Goal: Task Accomplishment & Management: Use online tool/utility

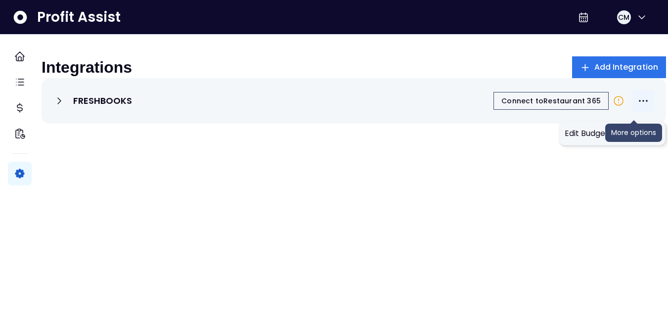
click at [638, 107] on icon "More options" at bounding box center [644, 101] width 12 height 12
click at [607, 137] on span "Edit Budget Settings" at bounding box center [612, 134] width 95 height 12
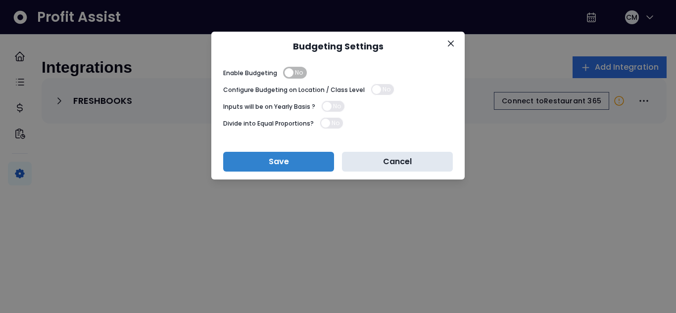
click at [369, 160] on button "Cancel" at bounding box center [397, 162] width 111 height 20
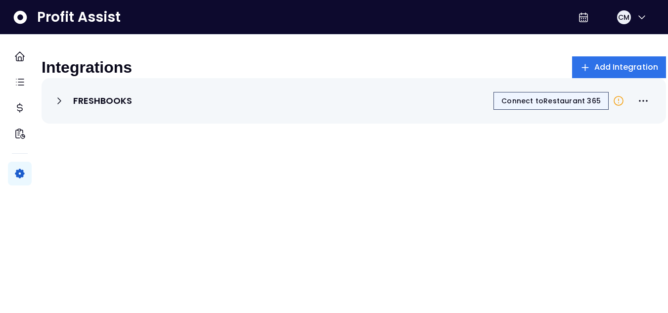
click at [529, 106] on span "Connect to Restaurant 365" at bounding box center [551, 101] width 99 height 10
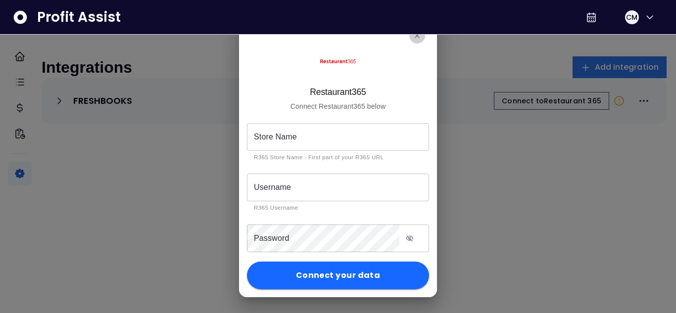
click at [420, 36] on icon "close" at bounding box center [417, 36] width 8 height 8
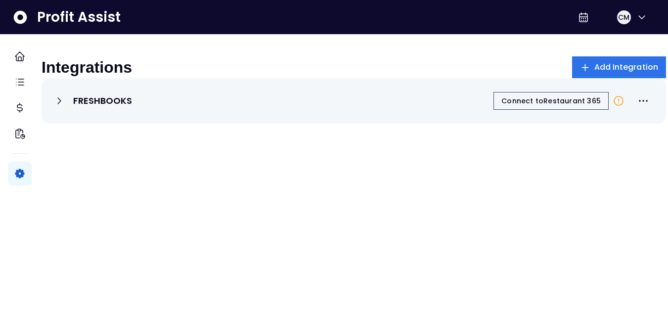
click at [65, 107] on icon at bounding box center [59, 101] width 12 height 12
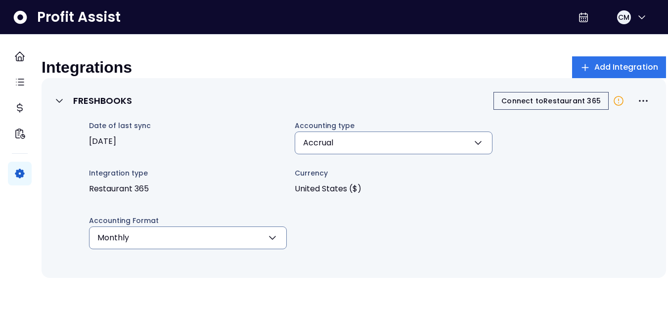
click at [65, 107] on icon at bounding box center [59, 101] width 12 height 12
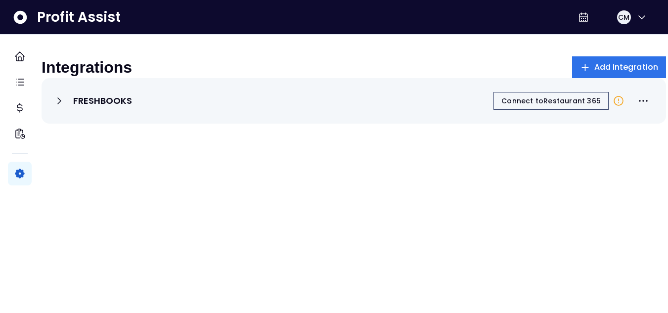
click at [109, 107] on p "FRESHBOOKS" at bounding box center [102, 101] width 59 height 12
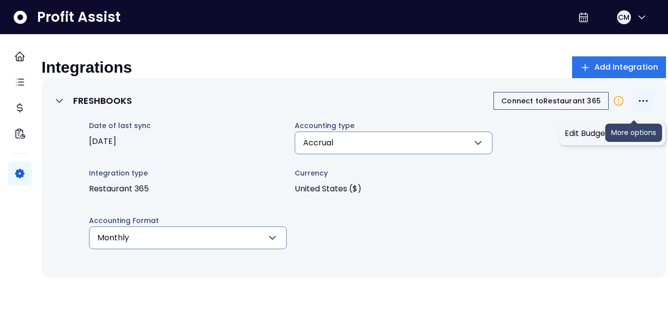
click at [638, 107] on icon "More options" at bounding box center [644, 101] width 12 height 12
click at [631, 133] on span "Edit Budget Settings" at bounding box center [612, 134] width 95 height 12
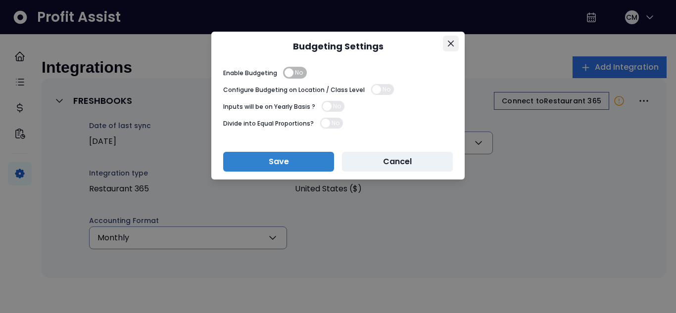
click at [447, 45] on button "Close" at bounding box center [451, 44] width 16 height 16
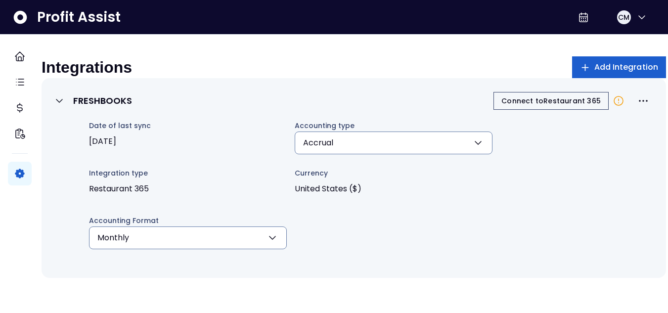
click at [595, 63] on span "Add Integration" at bounding box center [627, 67] width 64 height 12
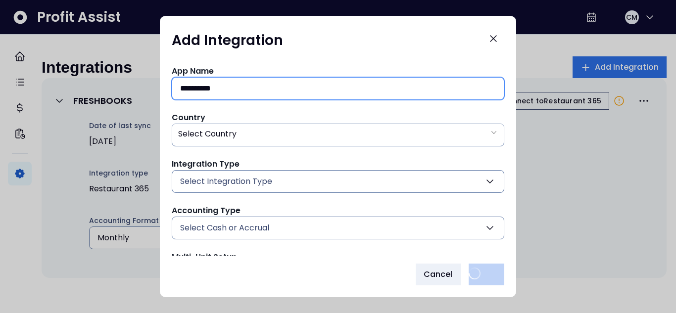
click at [264, 88] on input "**********" at bounding box center [338, 89] width 316 height 22
type input "*"
type input "****"
click at [393, 140] on div "Select Country" at bounding box center [337, 134] width 331 height 20
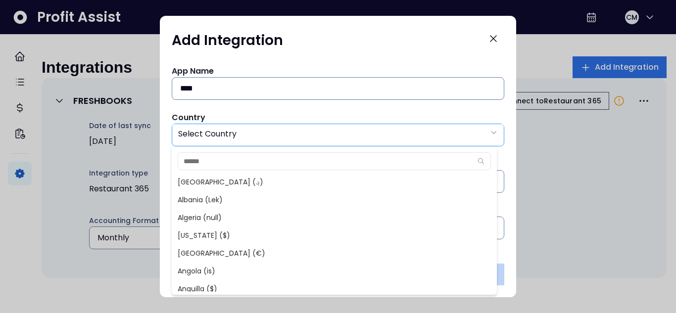
click at [393, 140] on div "Select Country" at bounding box center [337, 134] width 331 height 20
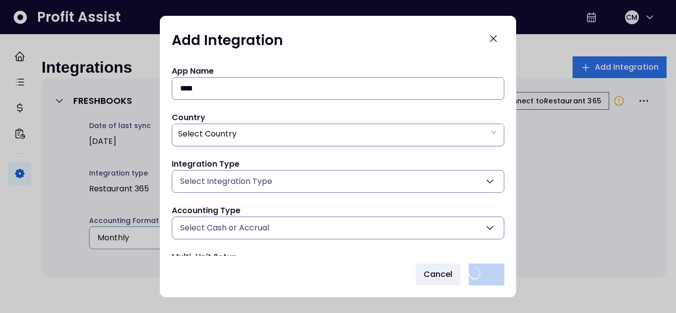
click at [349, 188] on button "Select Integration Type" at bounding box center [338, 181] width 332 height 23
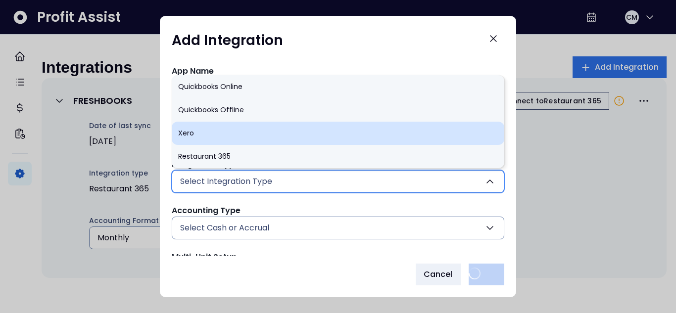
click at [282, 126] on li "Xero" at bounding box center [338, 133] width 332 height 23
type input "****"
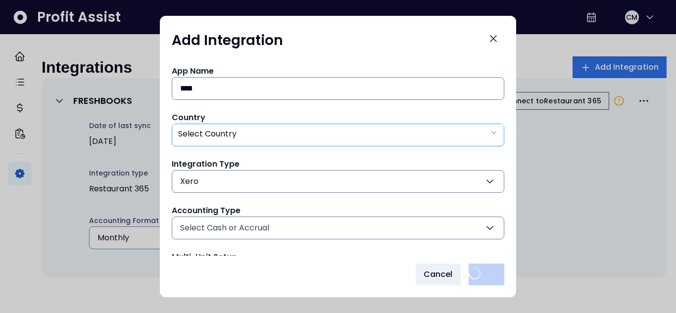
scroll to position [64, 0]
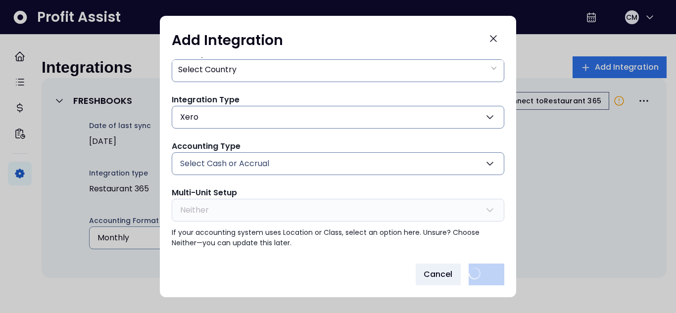
click at [453, 158] on button "Select Cash or Accrual" at bounding box center [338, 163] width 332 height 23
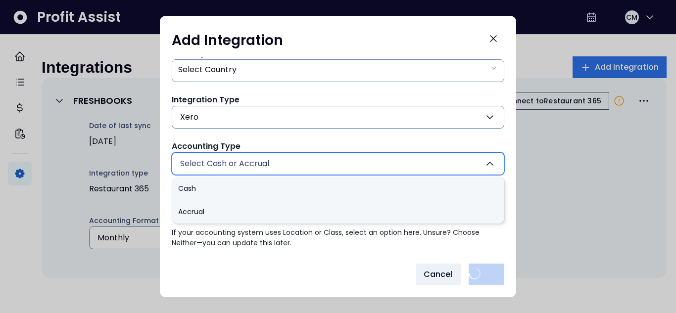
click at [453, 158] on button "Select Cash or Accrual" at bounding box center [338, 163] width 332 height 23
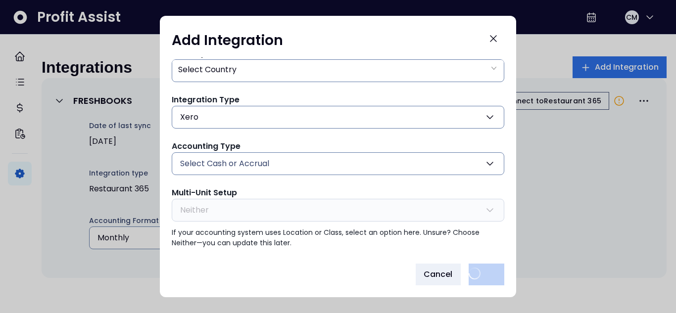
click at [484, 160] on icon "button" at bounding box center [490, 164] width 12 height 12
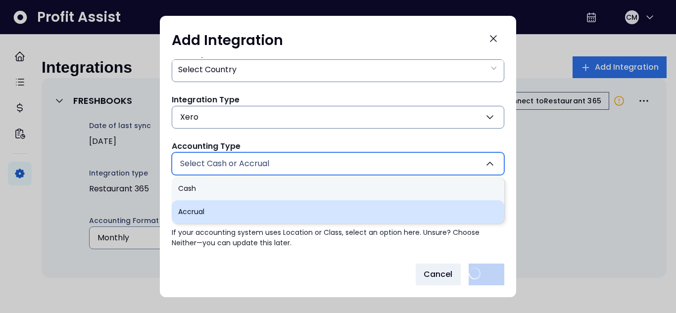
click at [418, 213] on li "Accrual" at bounding box center [338, 211] width 332 height 23
type input "*******"
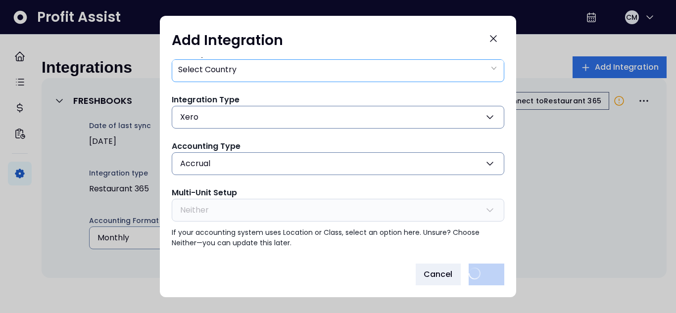
click at [271, 75] on div "Select Country" at bounding box center [337, 70] width 331 height 20
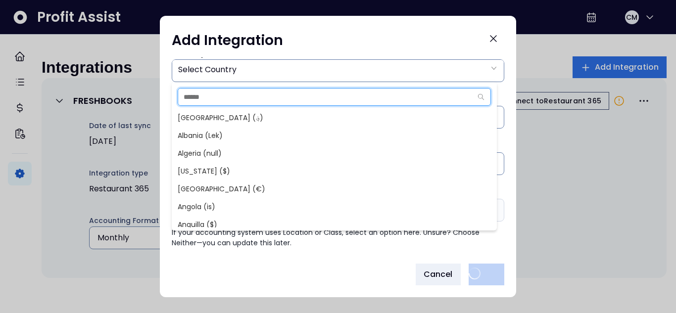
click at [255, 99] on input "text" at bounding box center [324, 97] width 293 height 17
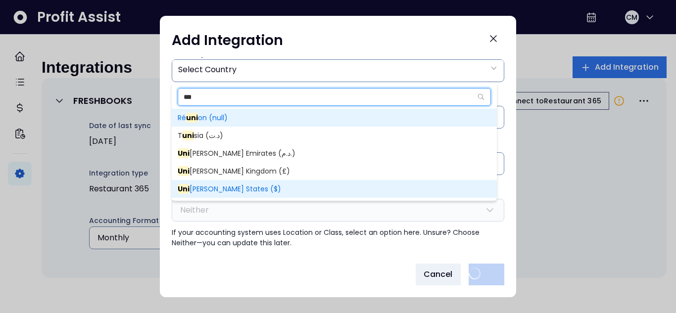
type input "***"
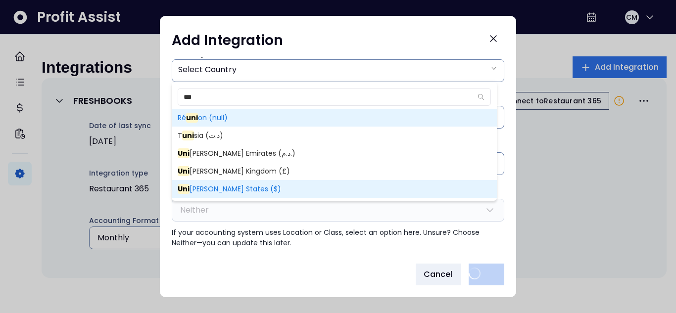
click at [182, 193] on mark "Uni" at bounding box center [184, 189] width 12 height 10
type input "**"
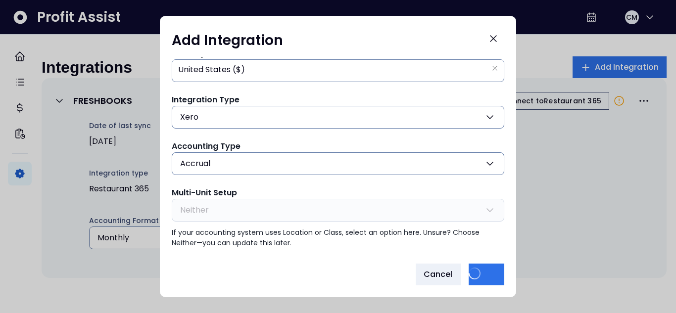
click at [321, 280] on div "Cancel Save" at bounding box center [338, 275] width 332 height 22
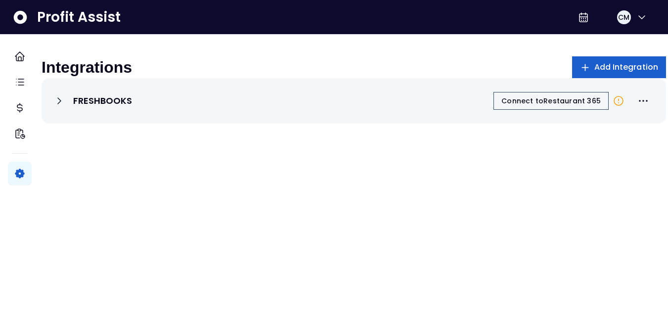
click at [582, 61] on button "Add Integration" at bounding box center [619, 67] width 94 height 22
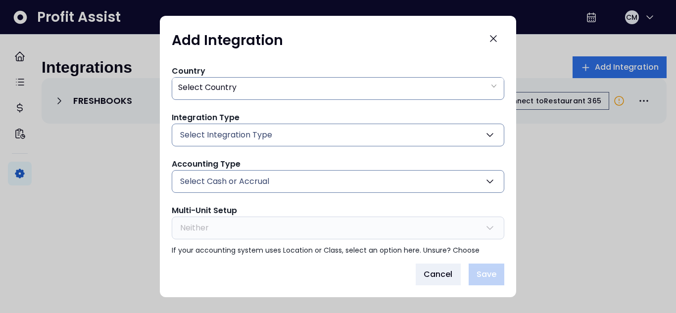
scroll to position [59, 0]
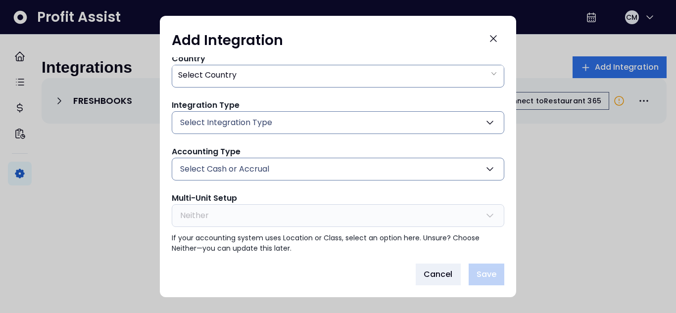
click at [483, 129] on button "Select Integration Type" at bounding box center [338, 122] width 332 height 23
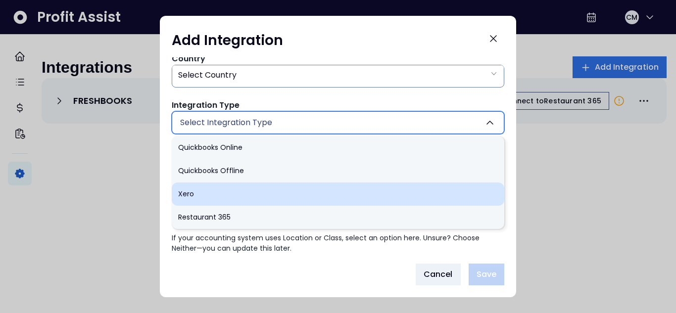
click at [414, 193] on li "Xero" at bounding box center [338, 194] width 332 height 23
type input "****"
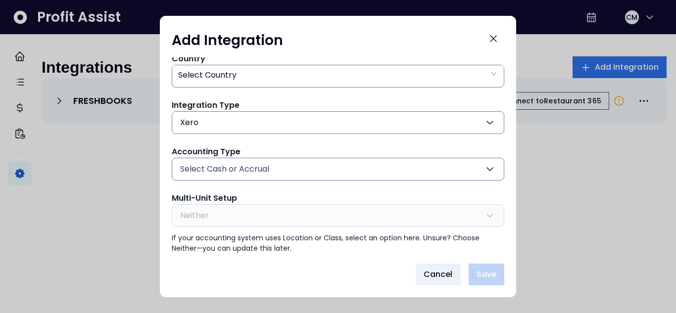
click at [484, 168] on icon "button" at bounding box center [490, 169] width 12 height 12
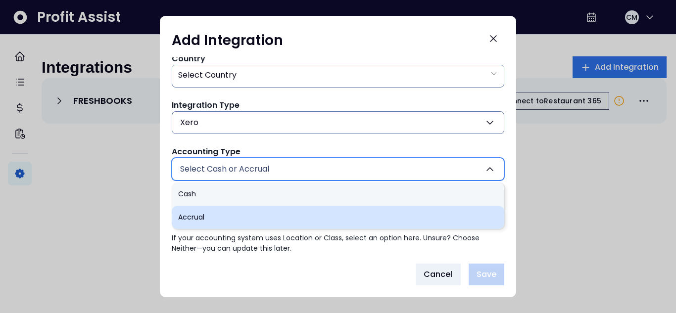
click at [407, 220] on li "Accrual" at bounding box center [338, 217] width 332 height 23
type input "*******"
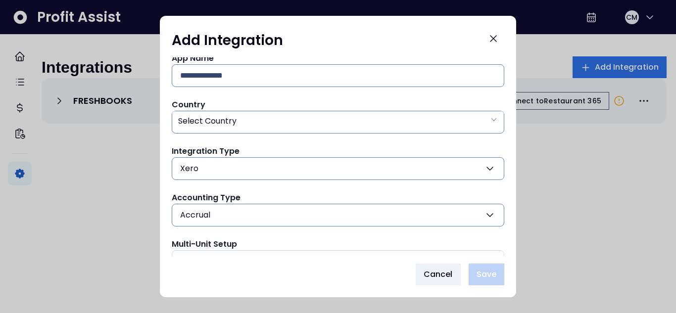
scroll to position [0, 0]
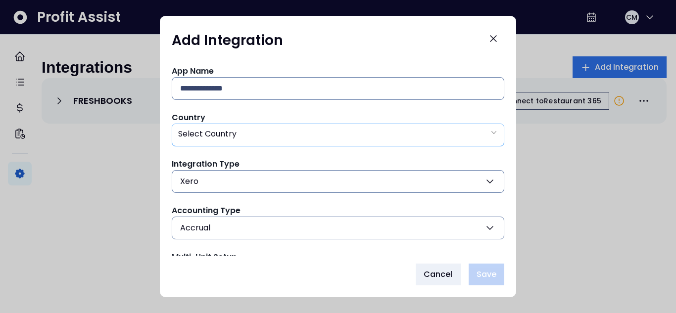
click at [490, 132] on icon "arrow down line" at bounding box center [494, 133] width 8 height 10
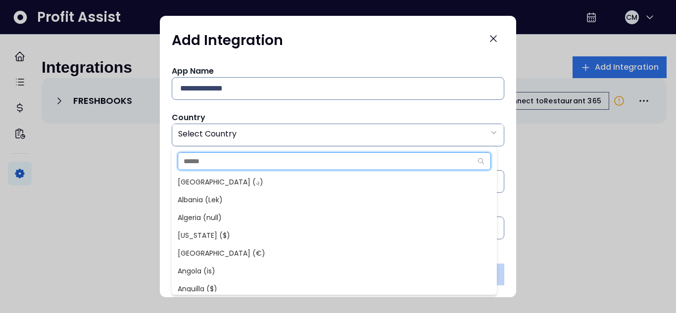
click at [361, 163] on input "text" at bounding box center [324, 161] width 293 height 17
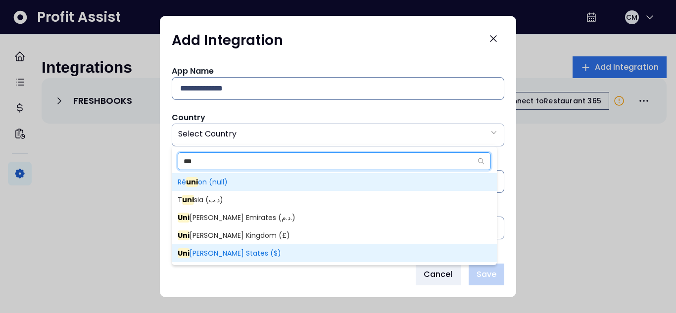
type input "***"
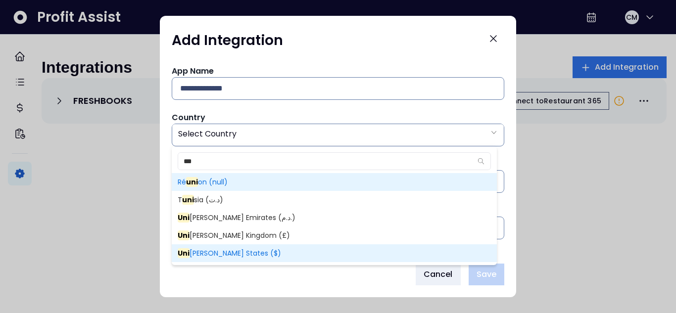
click at [237, 254] on span "Uni [PERSON_NAME] States ($)" at bounding box center [334, 253] width 325 height 18
type input "**"
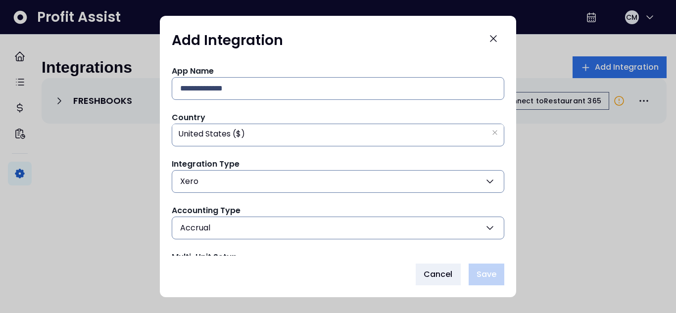
click at [123, 220] on div at bounding box center [338, 156] width 676 height 313
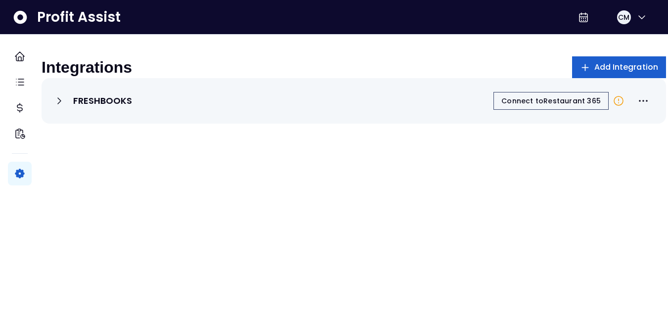
click at [595, 67] on span "Add Integration" at bounding box center [627, 67] width 64 height 12
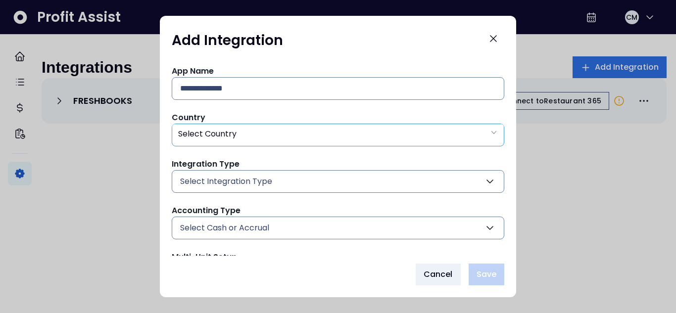
click at [490, 134] on icon "arrow down line" at bounding box center [494, 133] width 8 height 10
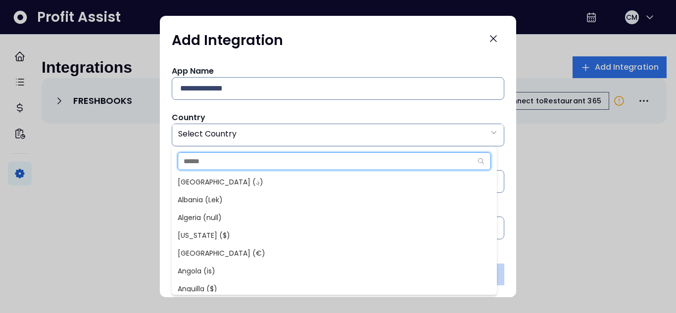
click at [438, 163] on input "text" at bounding box center [324, 161] width 293 height 17
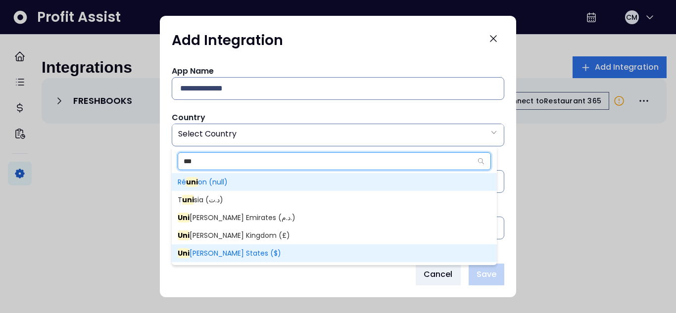
type input "***"
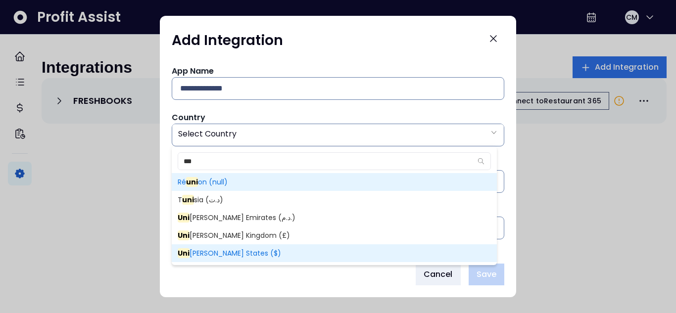
click at [216, 251] on span "Uni [PERSON_NAME] States ($)" at bounding box center [229, 253] width 103 height 10
type input "**"
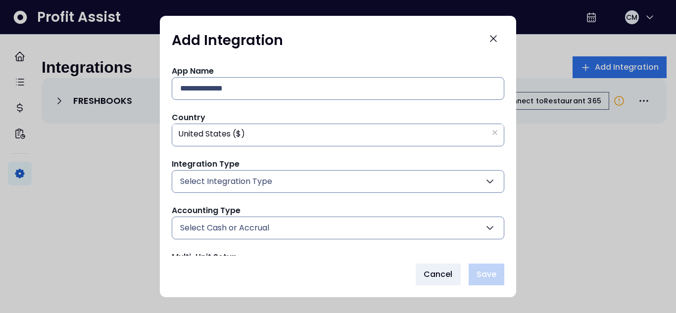
click at [273, 179] on button "Select Integration Type" at bounding box center [338, 181] width 332 height 23
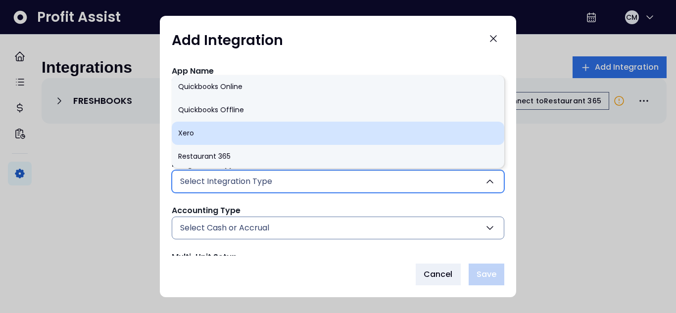
click at [191, 136] on li "Xero" at bounding box center [338, 133] width 332 height 23
type input "****"
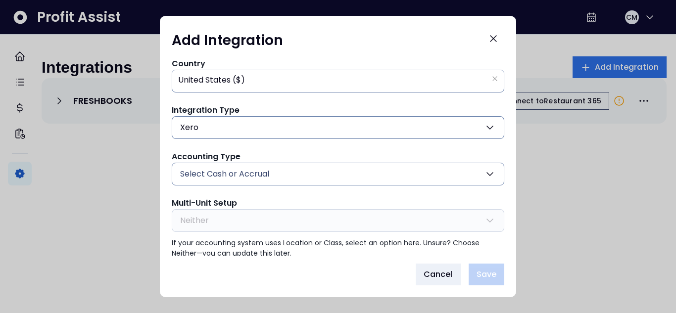
scroll to position [54, 0]
click at [320, 181] on button "Select Cash or Accrual" at bounding box center [338, 173] width 332 height 23
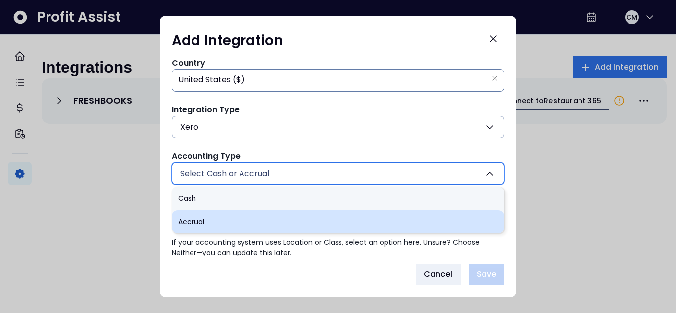
click at [277, 217] on li "Accrual" at bounding box center [338, 221] width 332 height 23
type input "*******"
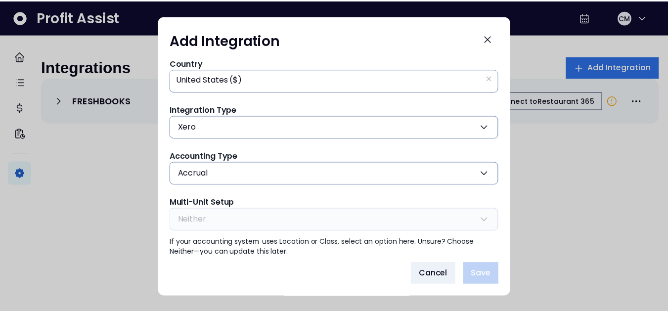
scroll to position [0, 0]
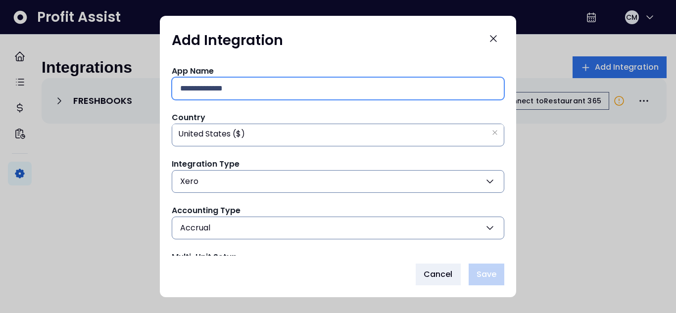
click at [223, 87] on input "text" at bounding box center [338, 89] width 316 height 22
type input "****"
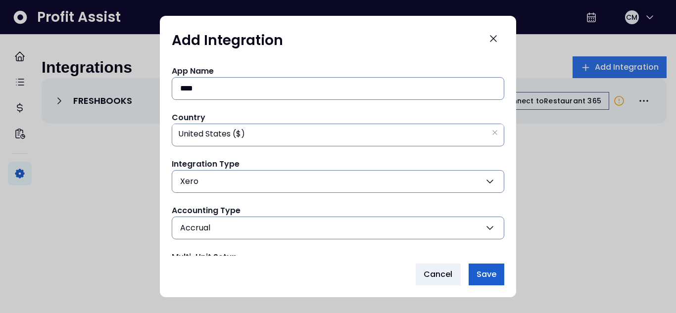
click at [490, 270] on span "Save" at bounding box center [486, 275] width 20 height 12
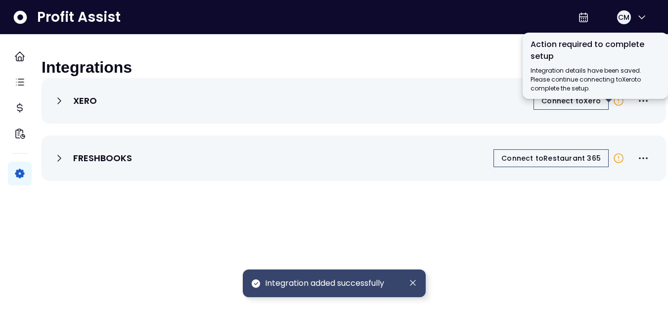
click at [613, 107] on icon at bounding box center [619, 101] width 12 height 12
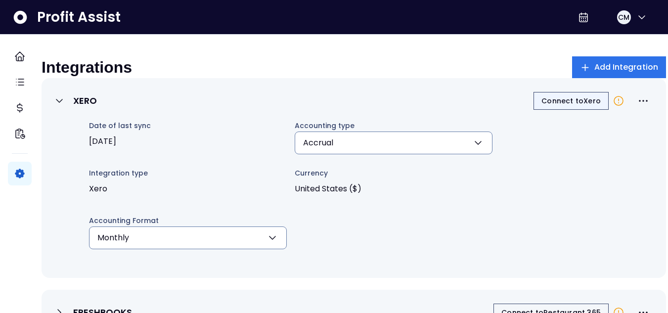
click at [547, 106] on span "Connect to Xero" at bounding box center [571, 101] width 59 height 10
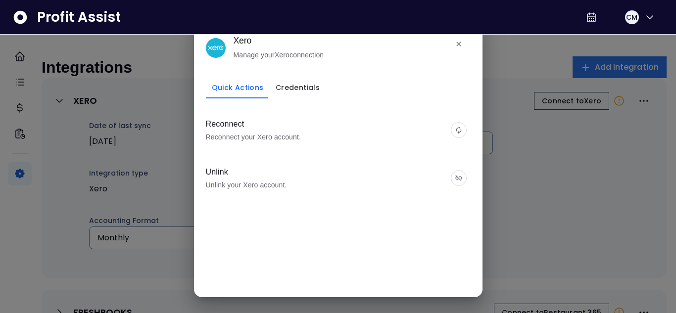
click at [270, 184] on p "Unlink your Xero account." at bounding box center [246, 185] width 81 height 10
click at [458, 180] on icon "button" at bounding box center [459, 178] width 8 height 8
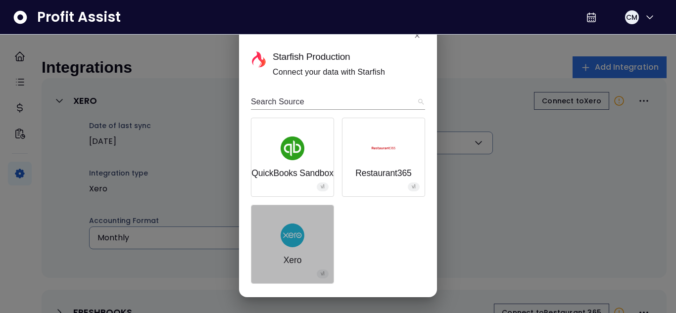
click at [276, 254] on button "Xero v1" at bounding box center [292, 244] width 82 height 78
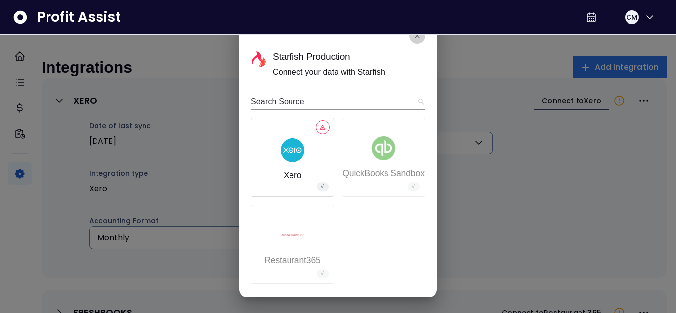
click at [415, 35] on icon "close" at bounding box center [417, 36] width 8 height 8
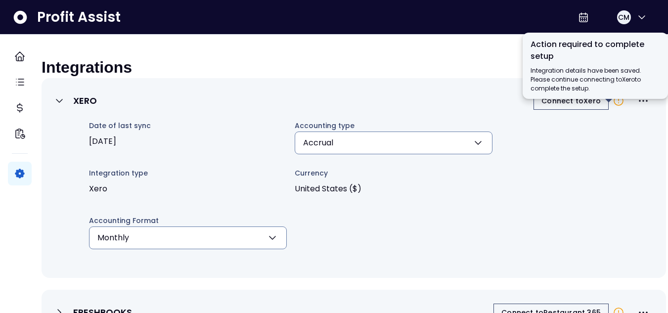
click at [618, 103] on circle at bounding box center [618, 102] width 1 height 1
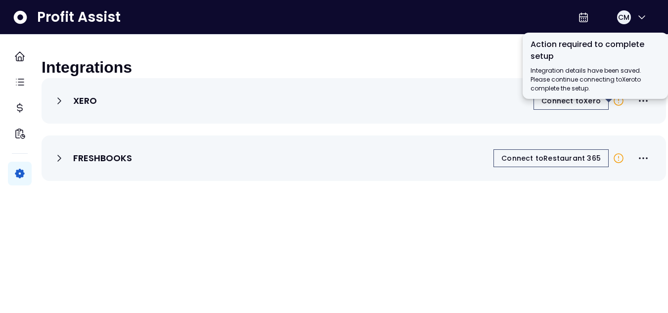
click at [618, 103] on circle at bounding box center [618, 102] width 1 height 1
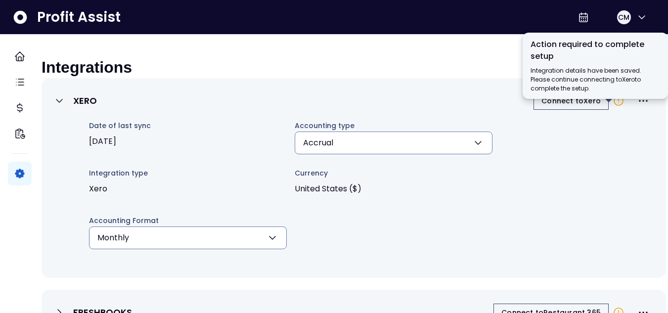
click at [618, 103] on circle at bounding box center [618, 102] width 1 height 1
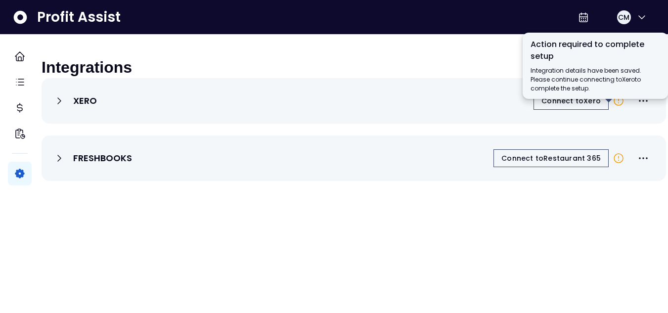
click at [613, 107] on icon at bounding box center [619, 101] width 12 height 12
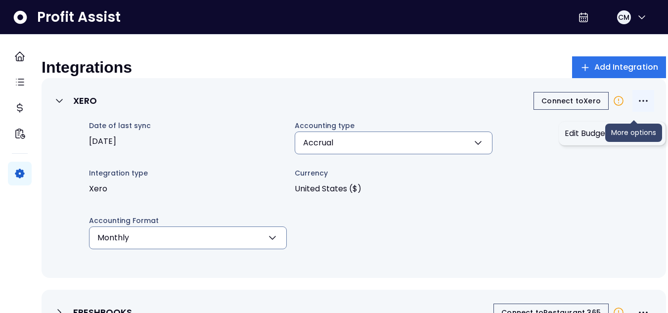
click at [638, 107] on icon "More options" at bounding box center [644, 101] width 12 height 12
click at [618, 137] on span "Edit Budget Settings" at bounding box center [612, 134] width 95 height 12
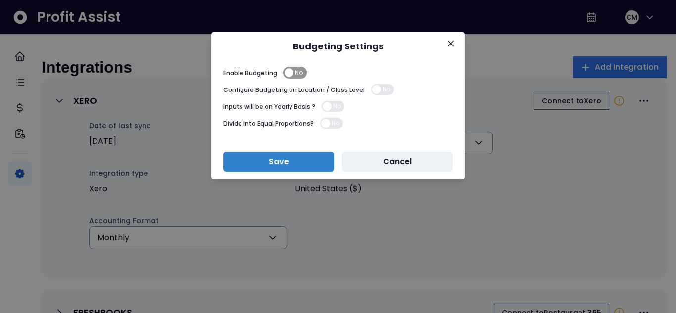
click at [289, 75] on span "No" at bounding box center [295, 73] width 24 height 12
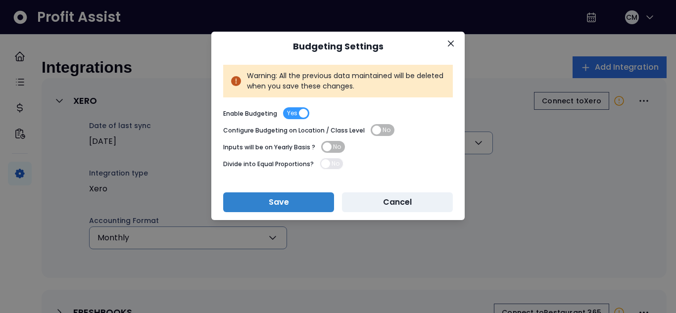
click at [357, 140] on div "Inputs will be on Yearly Basis ? No" at bounding box center [337, 147] width 229 height 17
click at [375, 130] on span "No" at bounding box center [382, 130] width 24 height 12
click at [323, 147] on span "No" at bounding box center [333, 147] width 24 height 12
click at [321, 166] on span "No" at bounding box center [332, 164] width 24 height 12
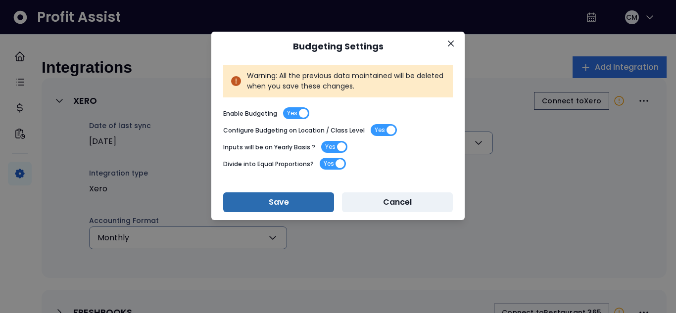
click at [278, 198] on button "Save" at bounding box center [278, 202] width 111 height 20
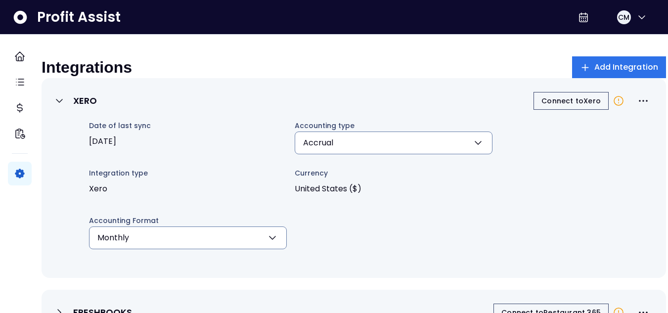
click at [544, 168] on div "Date of last sync 2025-09-30 Accounting type Accrual Cash Accrual ******* Integ…" at bounding box center [361, 187] width 585 height 135
click at [65, 107] on icon at bounding box center [59, 101] width 12 height 12
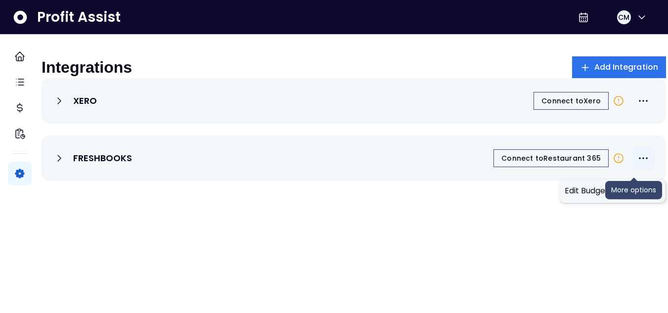
click at [639, 159] on icon "More options" at bounding box center [643, 158] width 9 height 2
click at [629, 194] on span "Edit Budget Settings" at bounding box center [612, 191] width 95 height 12
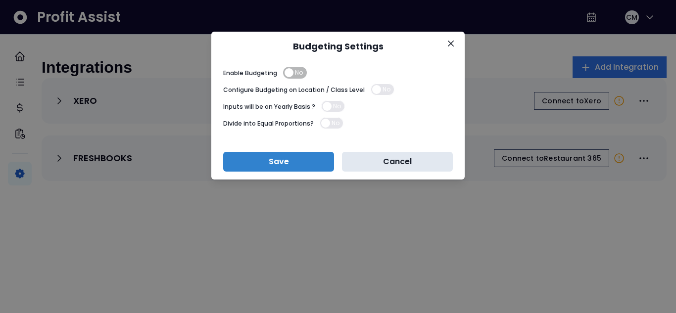
click at [379, 158] on button "Cancel" at bounding box center [397, 162] width 111 height 20
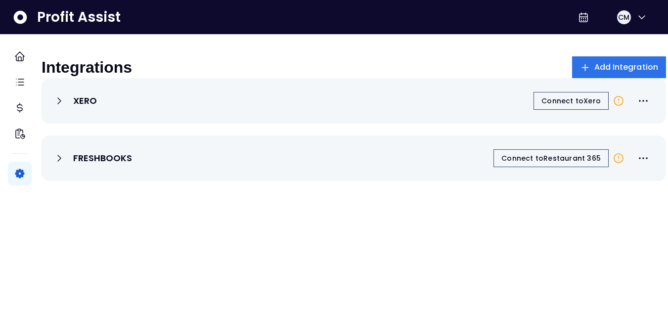
click at [121, 112] on div "XERO Connect to Xero" at bounding box center [353, 101] width 601 height 22
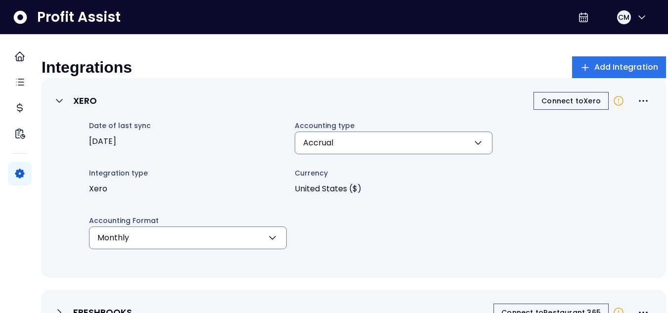
click at [65, 106] on icon at bounding box center [59, 101] width 12 height 12
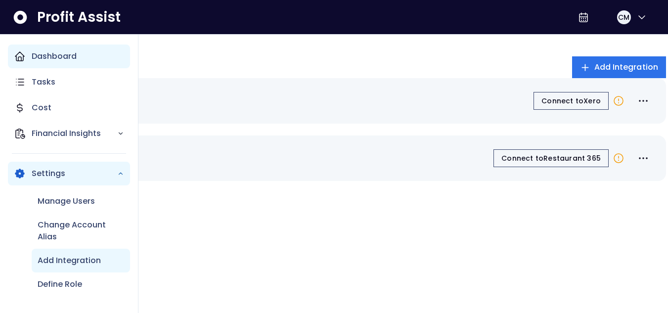
click at [27, 55] on div "Dashboard" at bounding box center [69, 57] width 122 height 24
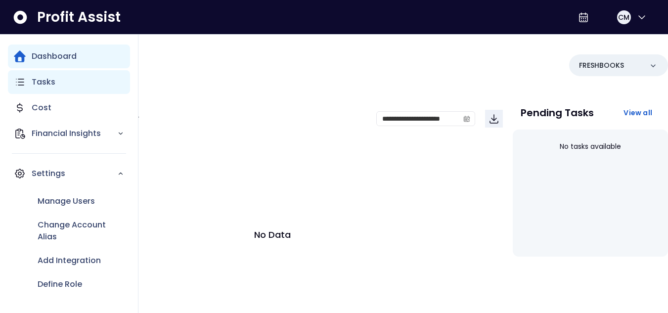
click at [50, 80] on p "Tasks" at bounding box center [44, 82] width 24 height 12
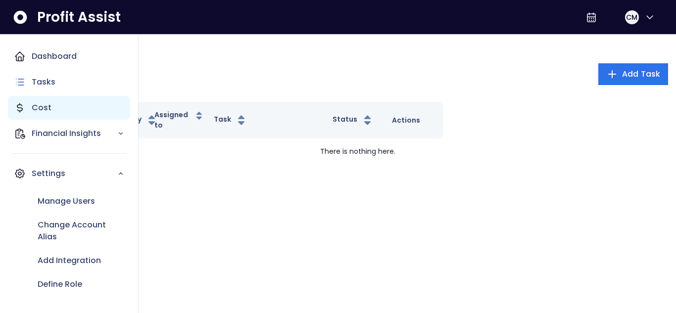
click at [37, 108] on p "Cost" at bounding box center [42, 108] width 20 height 12
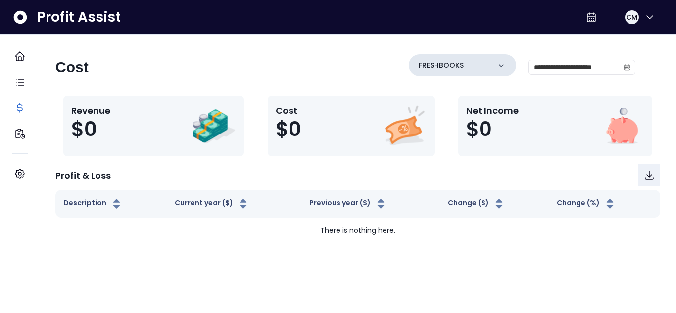
click at [496, 65] on icon at bounding box center [501, 66] width 10 height 10
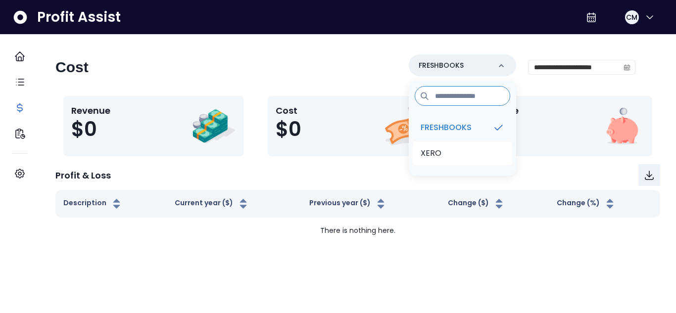
click at [440, 155] on li "XERO" at bounding box center [461, 153] width 99 height 24
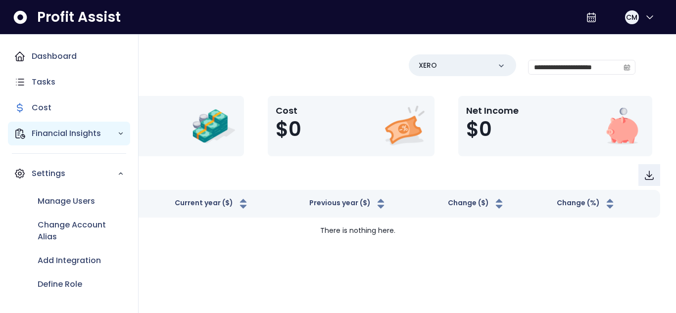
click at [22, 133] on icon "Main navigation" at bounding box center [20, 134] width 12 height 12
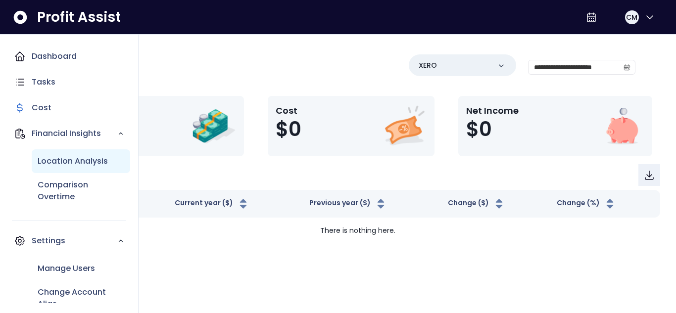
click at [67, 165] on p "Location Analysis" at bounding box center [73, 161] width 70 height 12
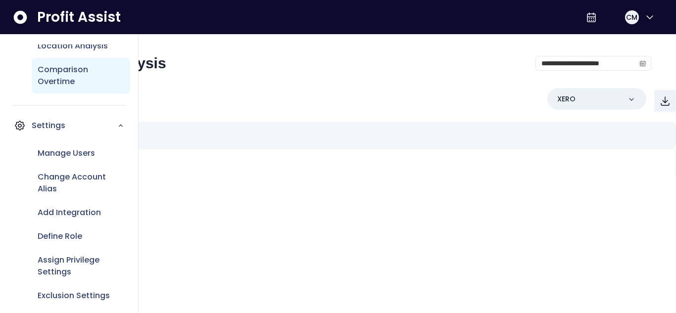
scroll to position [124, 0]
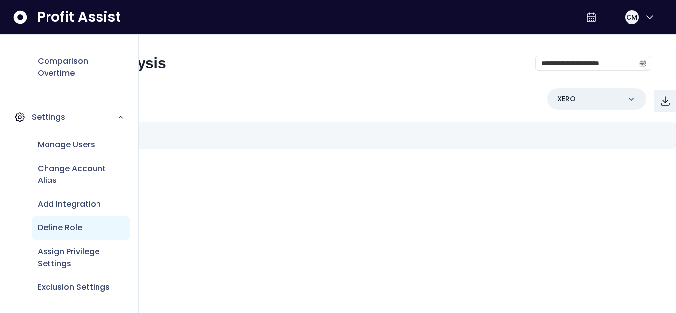
click at [79, 229] on p "Define Role" at bounding box center [60, 228] width 45 height 12
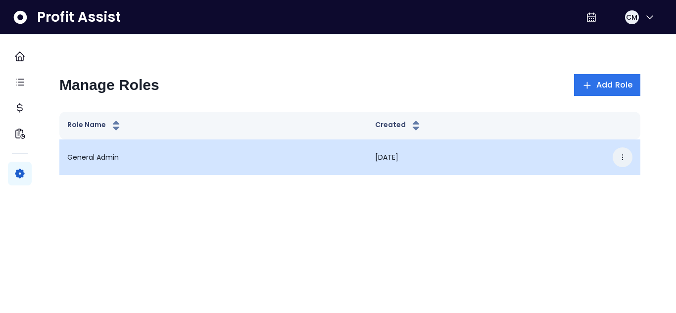
click at [618, 159] on icon "button" at bounding box center [622, 157] width 8 height 8
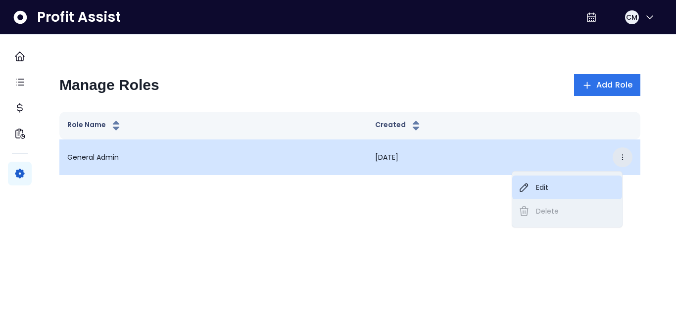
click at [529, 183] on icon "button" at bounding box center [524, 188] width 12 height 12
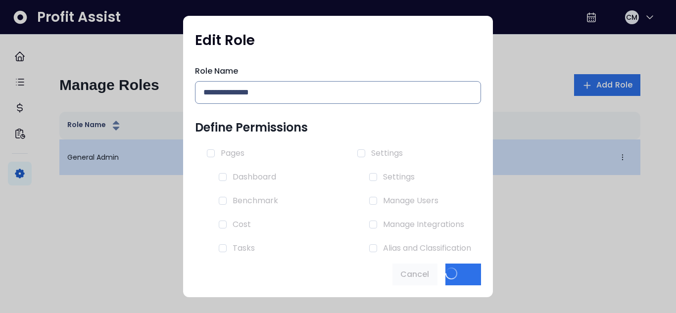
type input "**********"
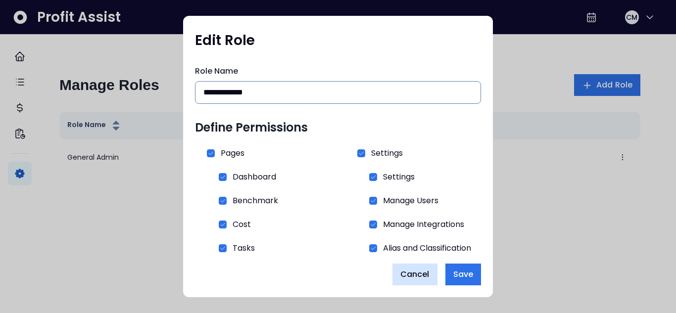
click at [420, 274] on span "Cancel" at bounding box center [414, 275] width 29 height 12
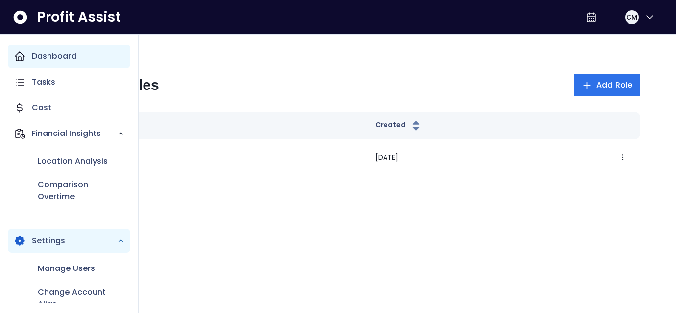
click at [17, 52] on icon "Main navigation" at bounding box center [20, 56] width 12 height 12
